Goal: Register for event/course

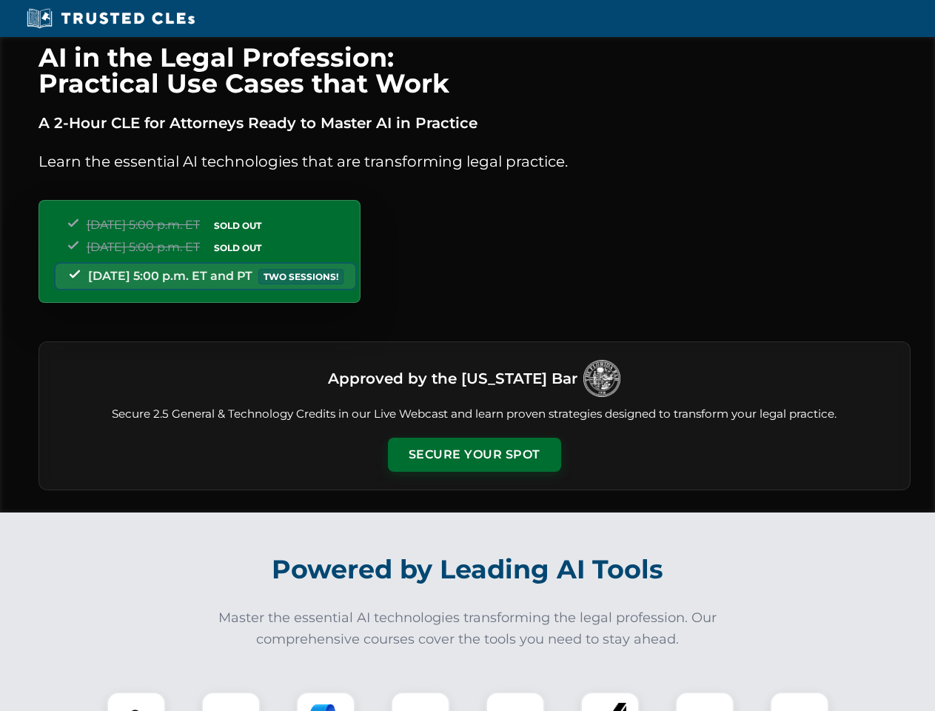
click at [474, 454] on button "Secure Your Spot" at bounding box center [474, 454] width 173 height 34
click at [136, 701] on img at bounding box center [136, 720] width 43 height 43
click at [231, 701] on div at bounding box center [230, 720] width 59 height 59
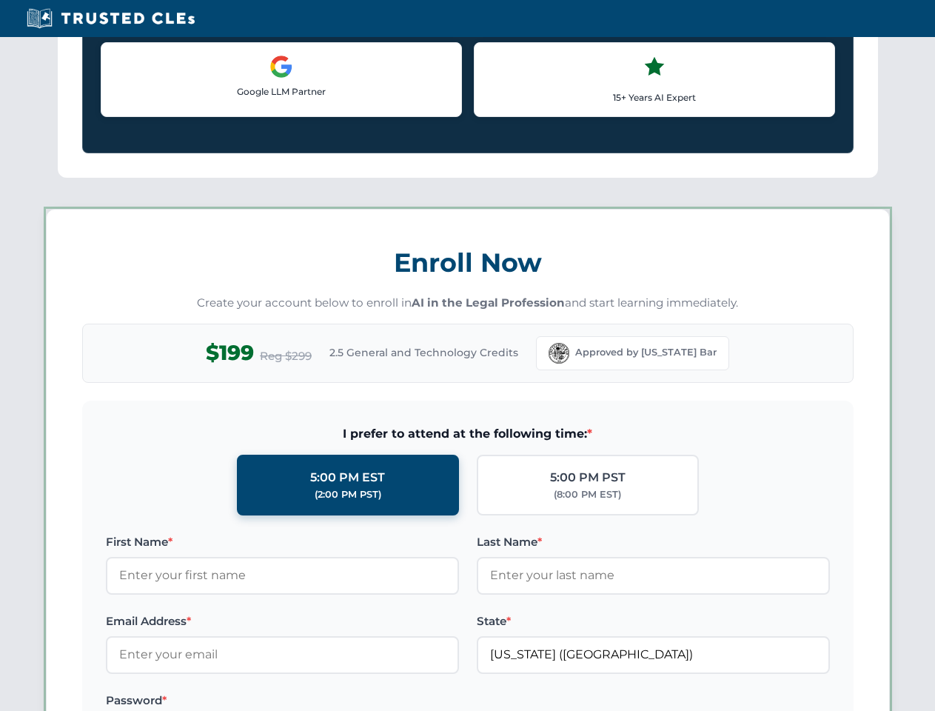
click at [420, 701] on label "Password *" at bounding box center [282, 700] width 353 height 18
